Goal: Information Seeking & Learning: Learn about a topic

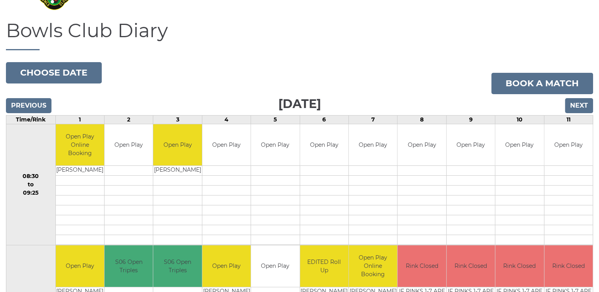
scroll to position [38, 0]
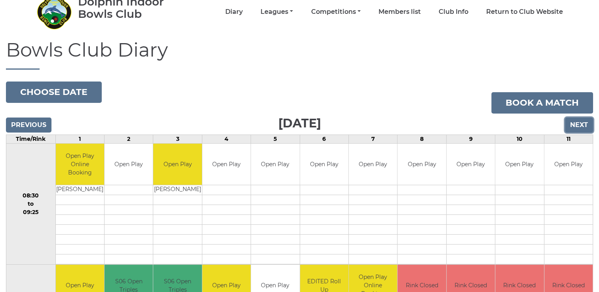
click at [582, 123] on input "Next" at bounding box center [579, 125] width 28 height 15
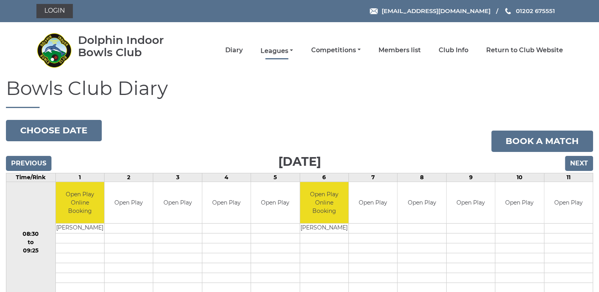
click at [276, 48] on link "Leagues" at bounding box center [277, 51] width 32 height 9
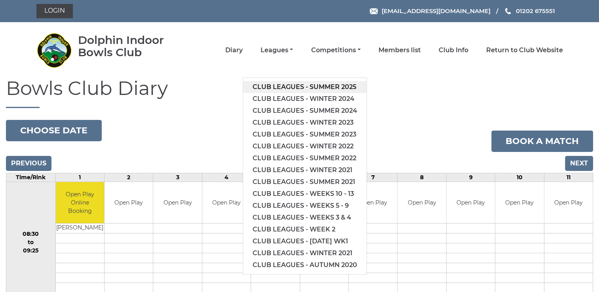
click at [306, 86] on link "Club leagues - Summer 2025" at bounding box center [305, 87] width 124 height 12
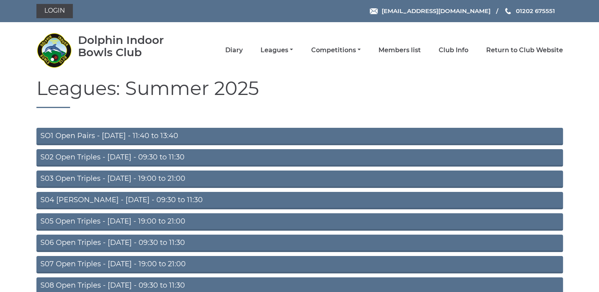
click at [138, 156] on link "S02 Open Triples - [DATE] - 09:30 to 11:30" at bounding box center [299, 157] width 527 height 17
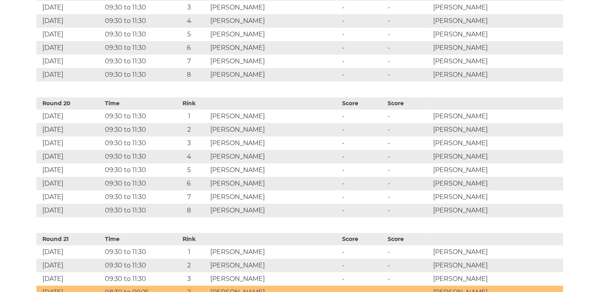
scroll to position [2971, 0]
